Goal: Find specific page/section

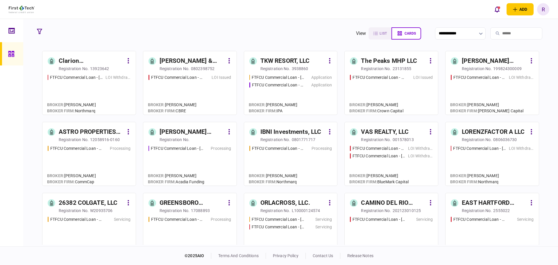
click at [499, 29] on input "search" at bounding box center [517, 33] width 52 height 12
type input "***"
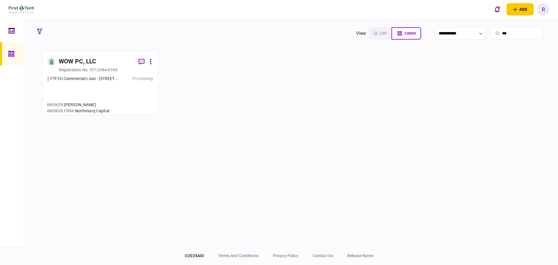
click at [92, 61] on div "WOW PC, LLC" at bounding box center [78, 61] width 38 height 9
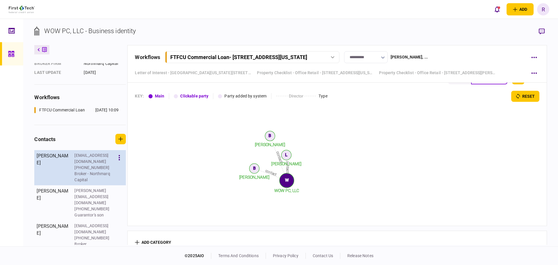
scroll to position [89, 0]
